Goal: Check status: Check status

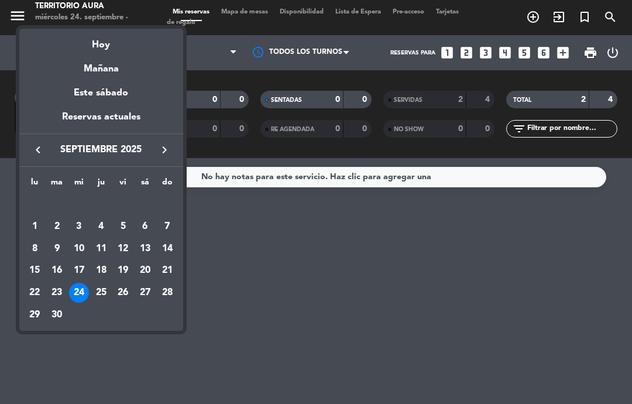
select select "es"
select select "lunch"
click at [103, 287] on div "25" at bounding box center [101, 293] width 20 height 20
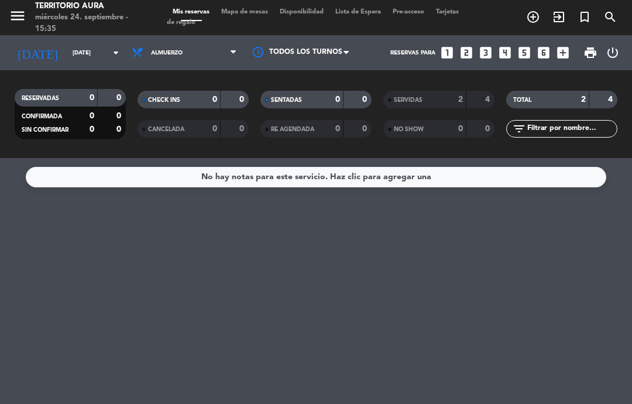
type input "[DEMOGRAPHIC_DATA][DATE]"
select select "lunch"
click at [97, 56] on input "[DEMOGRAPHIC_DATA][DATE]" at bounding box center [107, 53] width 80 height 18
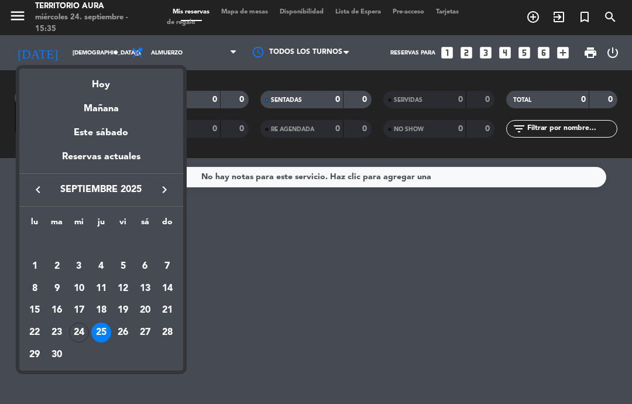
click at [128, 328] on div "26" at bounding box center [123, 333] width 20 height 20
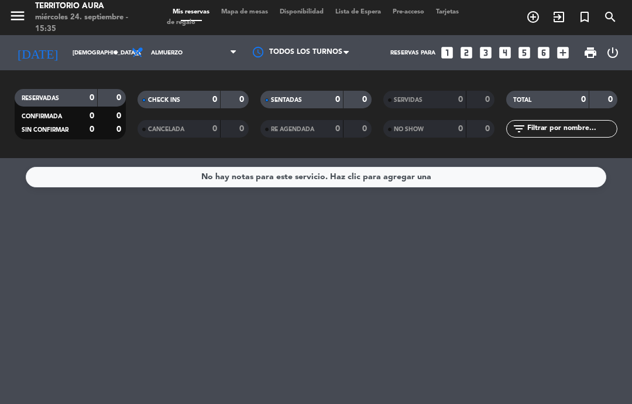
type input "[DATE]"
click at [101, 54] on input "[DATE]" at bounding box center [107, 53] width 80 height 18
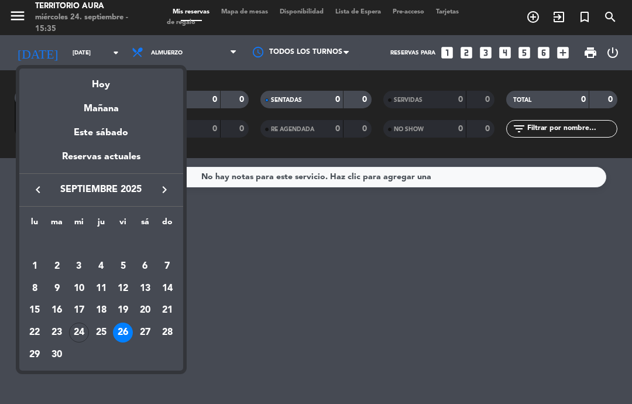
click at [220, 53] on div at bounding box center [316, 202] width 632 height 404
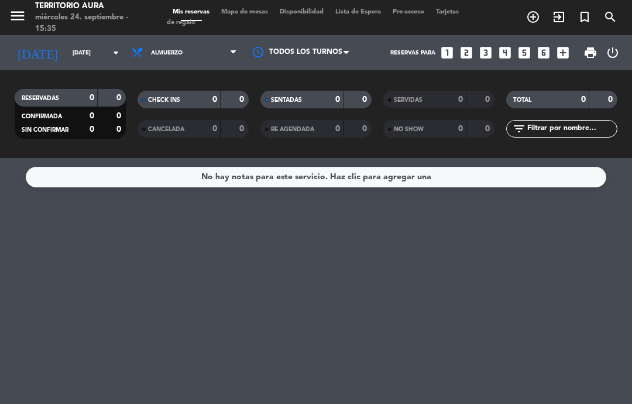
click at [220, 56] on select "Todos los servicios Almuerzo Cena" at bounding box center [184, 53] width 117 height 26
select select "dinner"
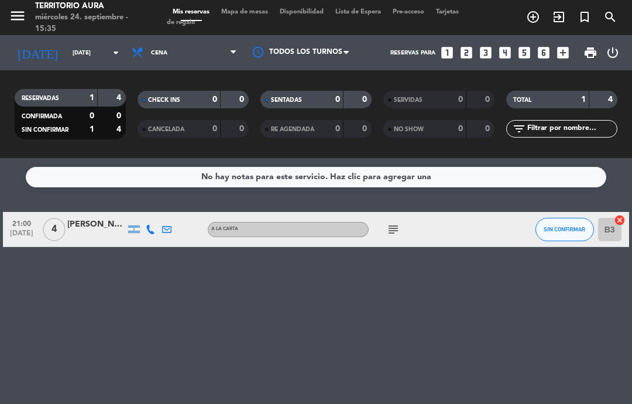
click at [389, 230] on icon "subject" at bounding box center [393, 229] width 14 height 14
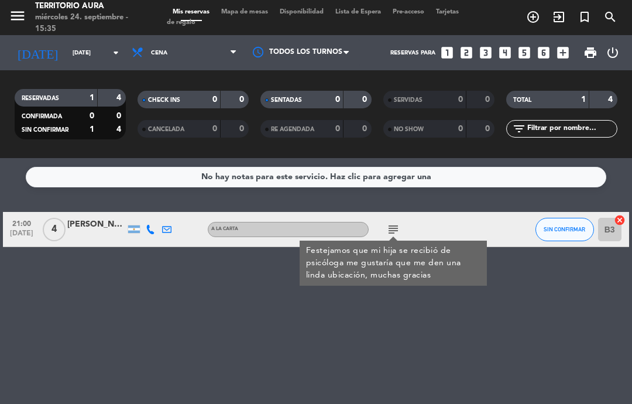
click at [78, 55] on input "[DATE]" at bounding box center [107, 53] width 80 height 18
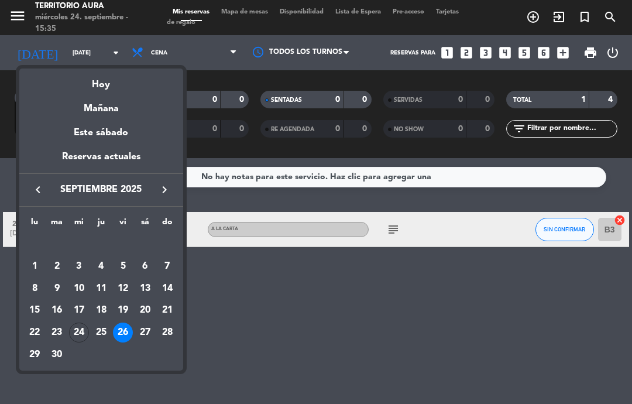
click at [205, 53] on div at bounding box center [316, 202] width 632 height 404
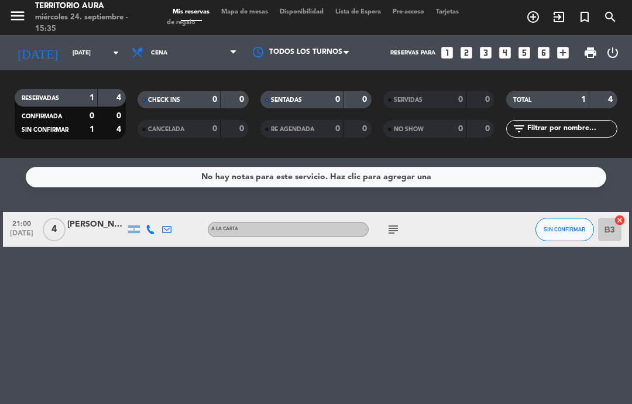
click at [97, 53] on input "[DATE]" at bounding box center [107, 53] width 80 height 18
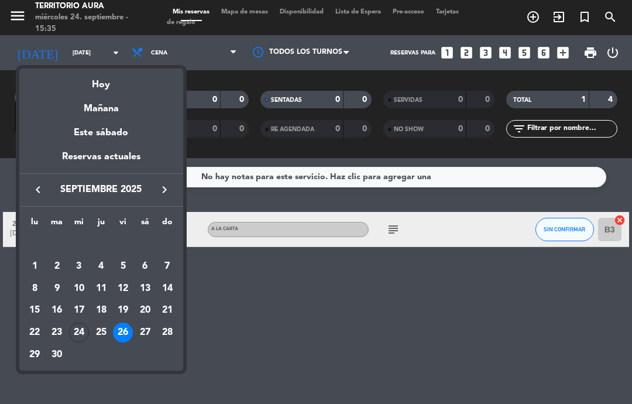
click at [269, 303] on div at bounding box center [316, 202] width 632 height 404
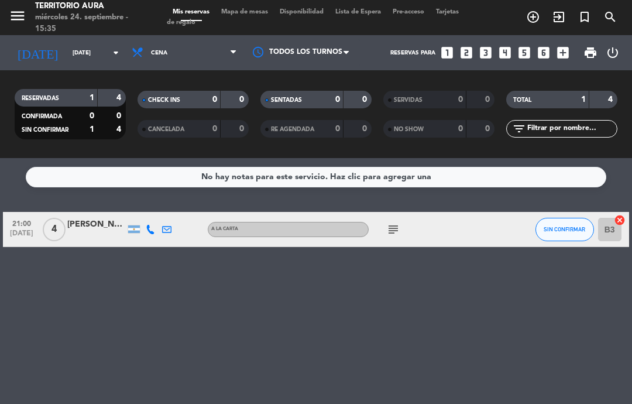
click at [93, 44] on input "[DATE]" at bounding box center [107, 53] width 80 height 18
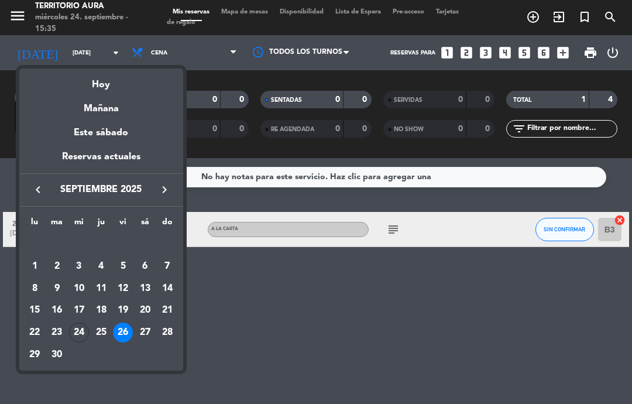
click at [147, 325] on div "27" at bounding box center [145, 333] width 20 height 20
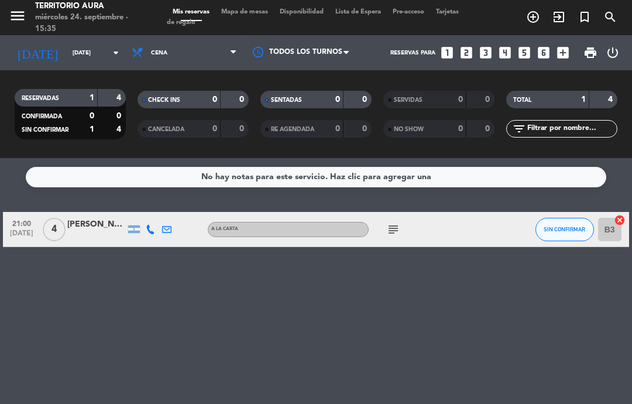
type input "[DATE]"
select select "dinner"
click at [390, 227] on icon "subject" at bounding box center [393, 229] width 14 height 14
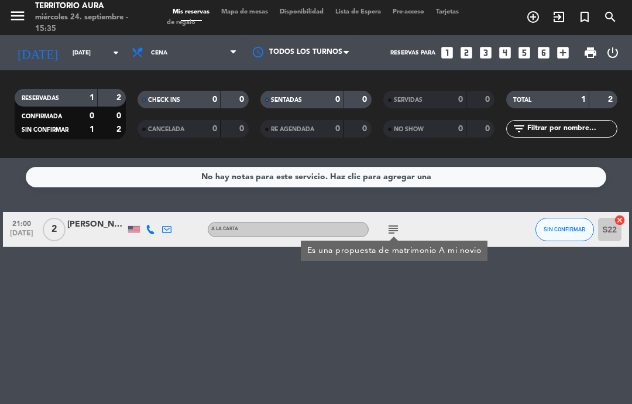
click at [107, 48] on input "[DATE]" at bounding box center [107, 53] width 80 height 18
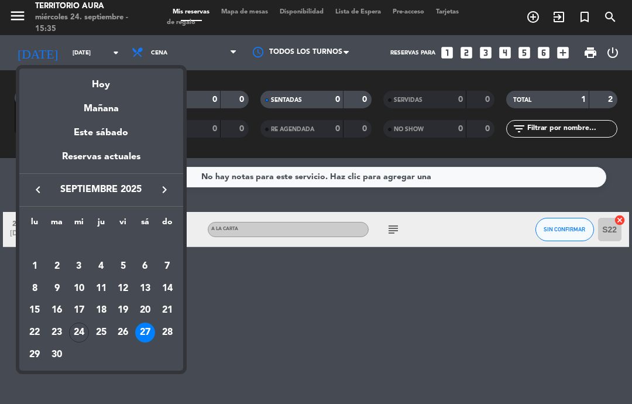
click at [299, 321] on div at bounding box center [316, 202] width 632 height 404
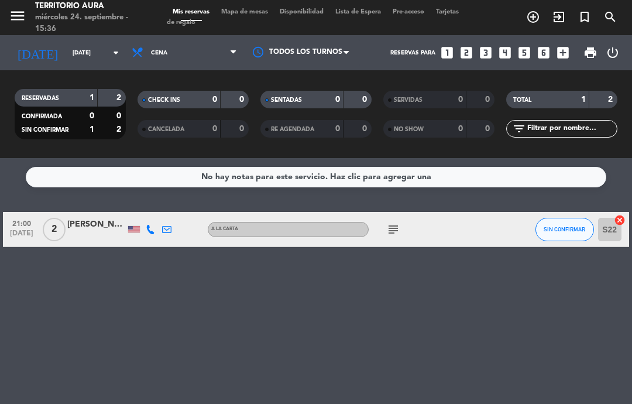
click at [91, 238] on div at bounding box center [96, 235] width 59 height 9
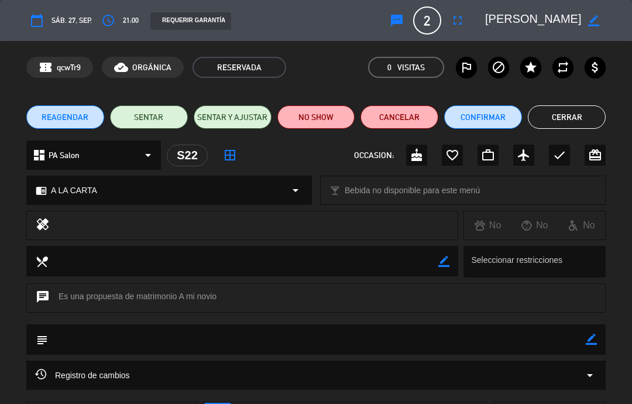
click at [577, 111] on button "Cerrar" at bounding box center [567, 116] width 78 height 23
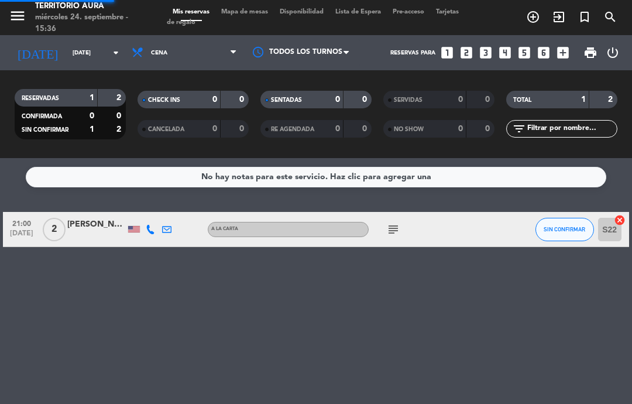
select select "dinner"
click at [92, 60] on input "[DATE]" at bounding box center [107, 53] width 80 height 18
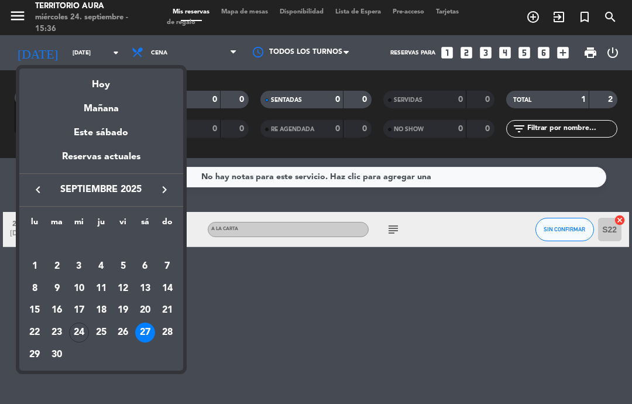
click at [113, 328] on div "26" at bounding box center [123, 333] width 20 height 20
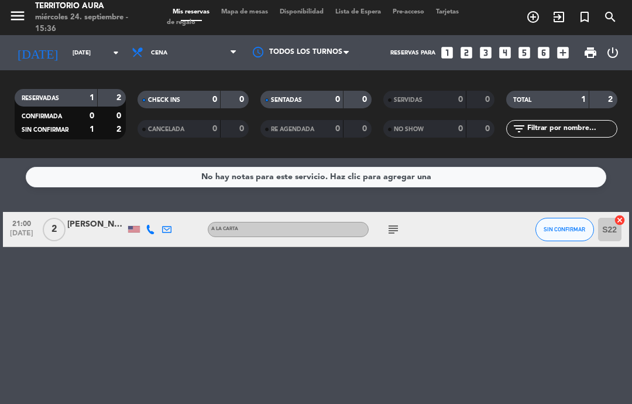
type input "[DATE]"
select select "dinner"
click at [100, 55] on input "[DATE]" at bounding box center [107, 53] width 80 height 18
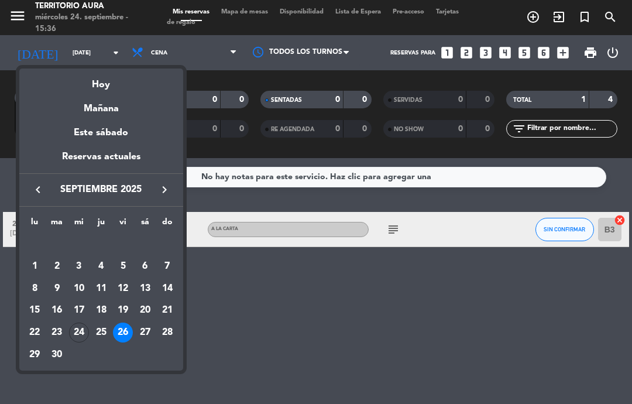
click at [105, 331] on div "25" at bounding box center [101, 333] width 20 height 20
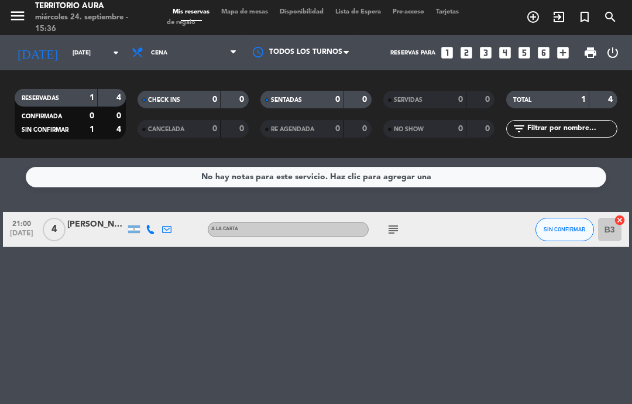
type input "[DEMOGRAPHIC_DATA][DATE]"
select select "dinner"
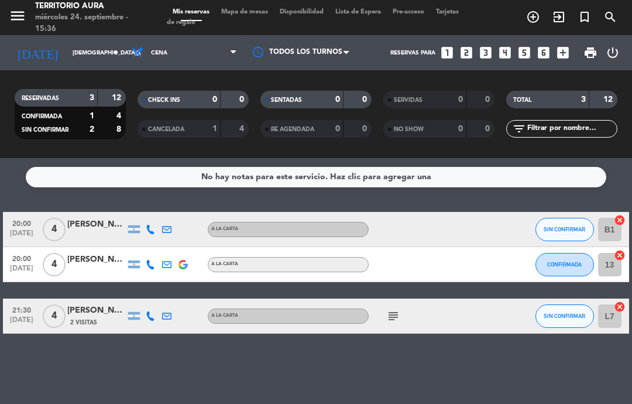
click at [400, 314] on icon "subject" at bounding box center [393, 316] width 14 height 14
click at [88, 47] on input "[DEMOGRAPHIC_DATA][DATE]" at bounding box center [107, 53] width 80 height 18
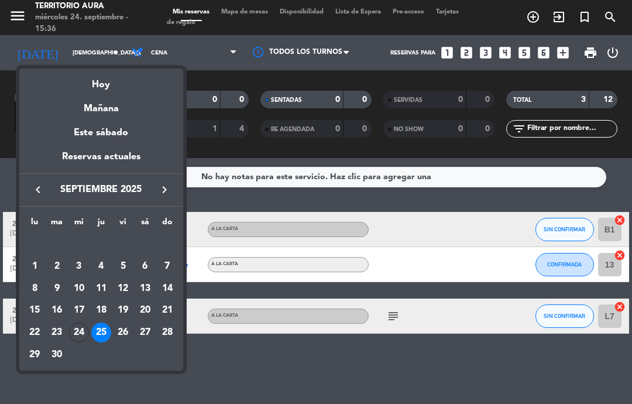
click at [81, 330] on div "24" at bounding box center [79, 333] width 20 height 20
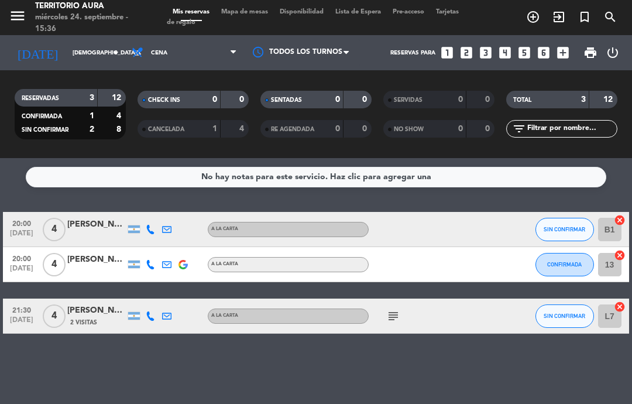
type input "[DATE]"
select select "dinner"
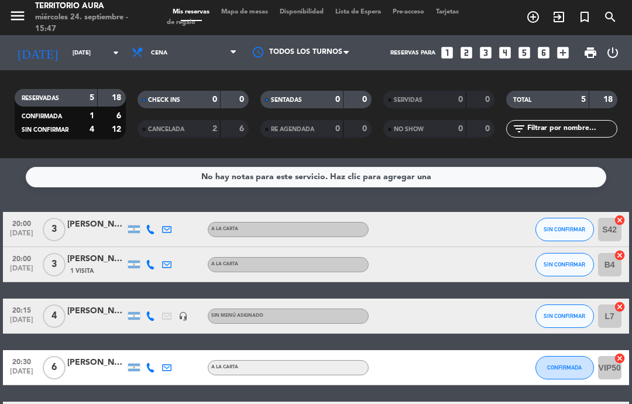
select select "dinner"
